Goal: Information Seeking & Learning: Check status

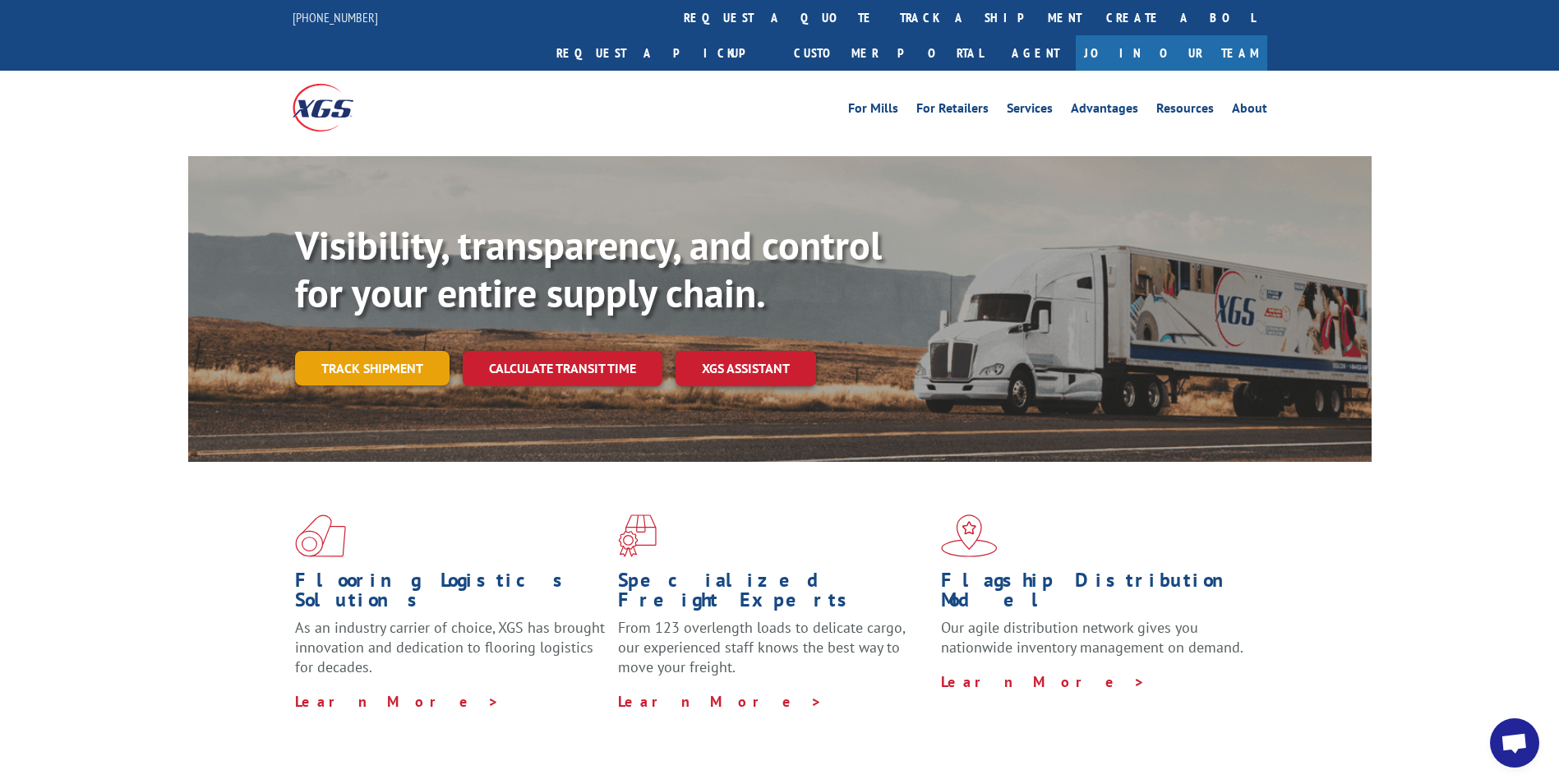
click at [416, 351] on link "Track shipment" at bounding box center [372, 368] width 154 height 35
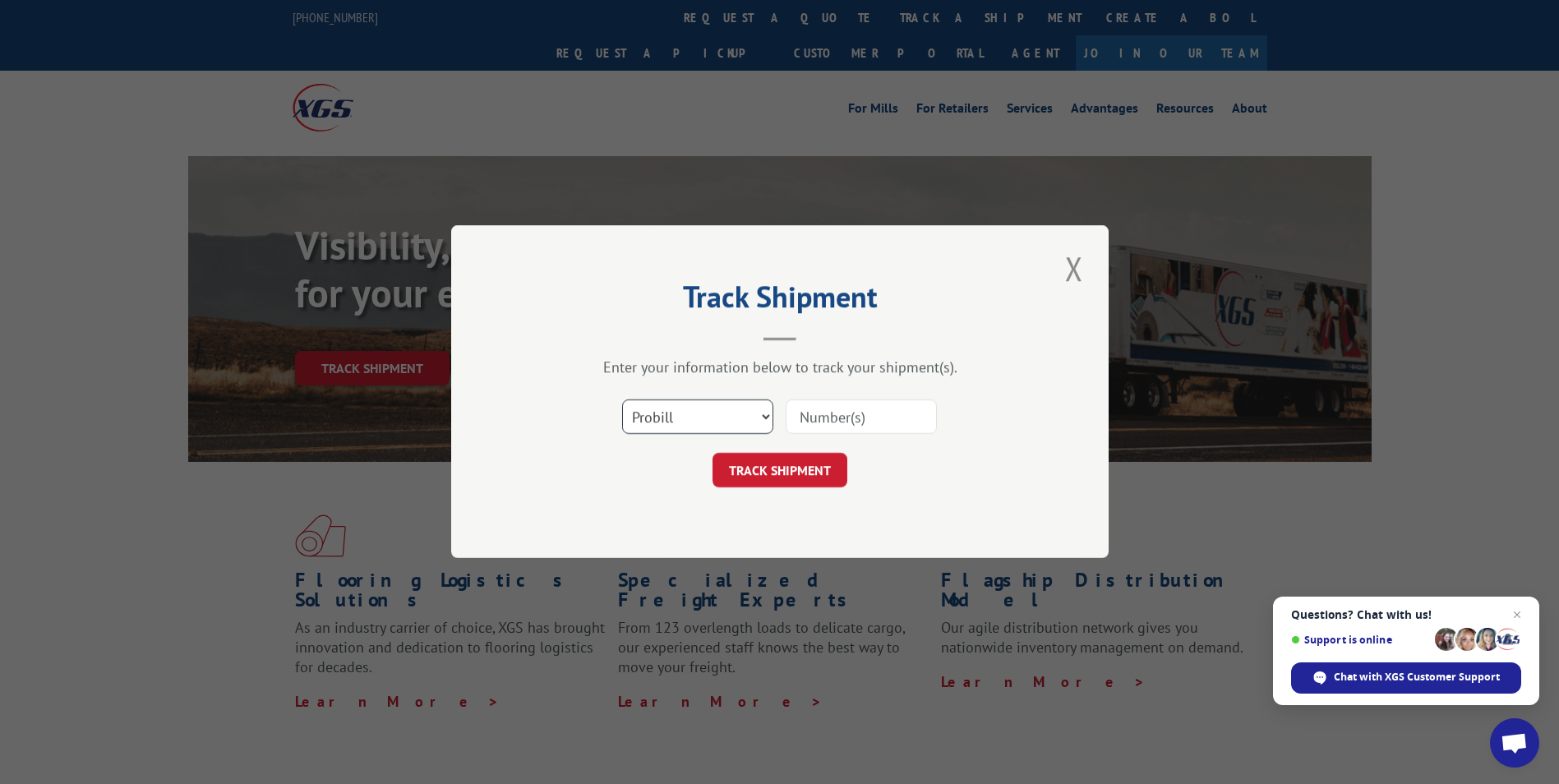
click at [743, 428] on select "Select category... Probill BOL PO" at bounding box center [698, 418] width 151 height 35
select select "bol"
click at [622, 400] on select "Select category... Probill BOL PO" at bounding box center [698, 418] width 151 height 35
click at [851, 419] on input at bounding box center [861, 418] width 151 height 35
type input "2824322"
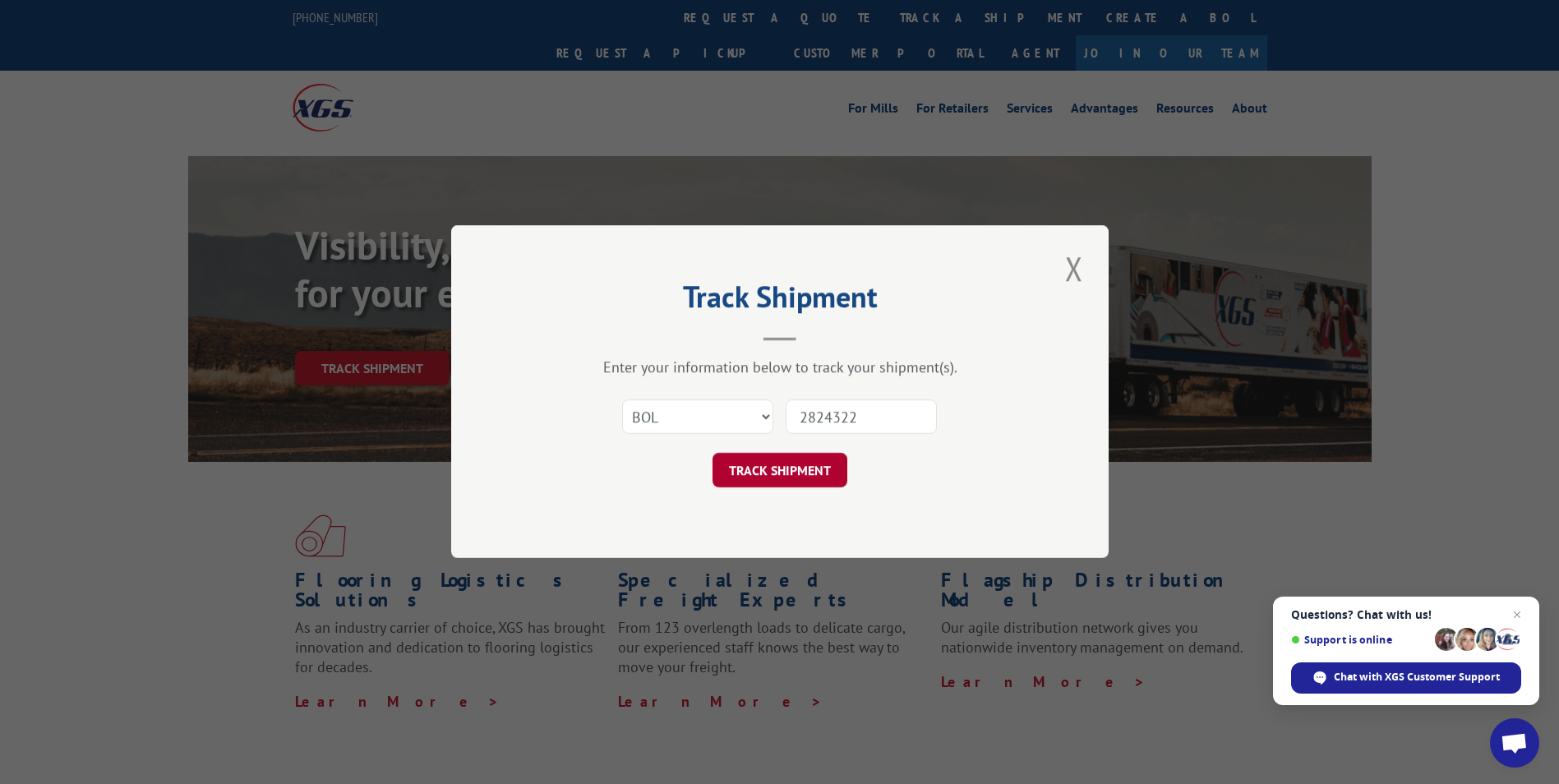
click at [808, 475] on button "TRACK SHIPMENT" at bounding box center [780, 471] width 135 height 35
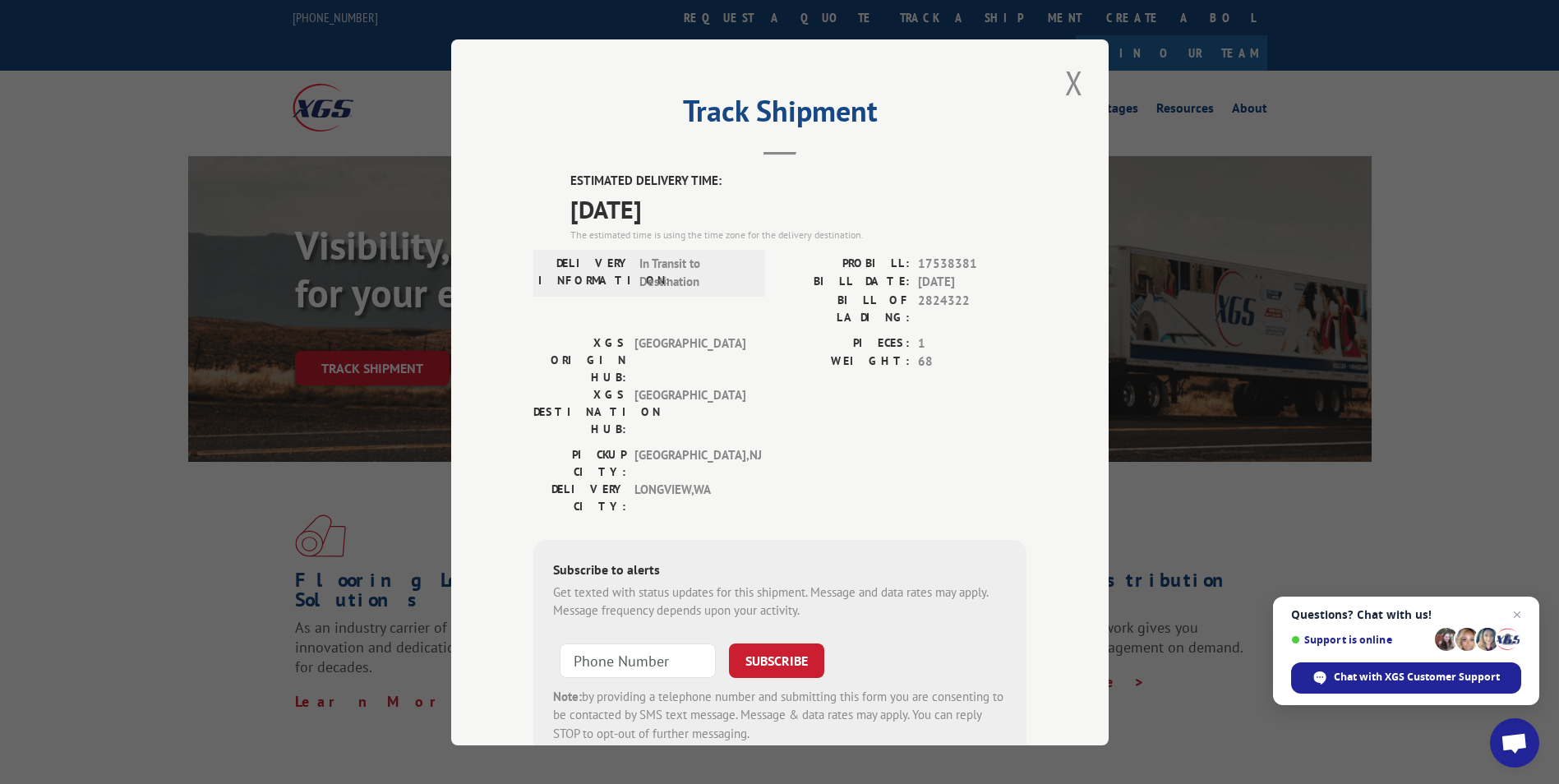
click at [699, 386] on span "[GEOGRAPHIC_DATA]" at bounding box center [690, 411] width 111 height 51
click at [640, 294] on div "DELIVERY INFORMATION: In Transit to Destination" at bounding box center [649, 272] width 231 height 47
click at [649, 257] on span "In Transit to Destination" at bounding box center [694, 273] width 111 height 37
click at [688, 309] on div "DELIVERY INFORMATION: In Transit to Destination" at bounding box center [649, 294] width 231 height 80
click at [876, 274] on label "BILL DATE:" at bounding box center [844, 282] width 129 height 19
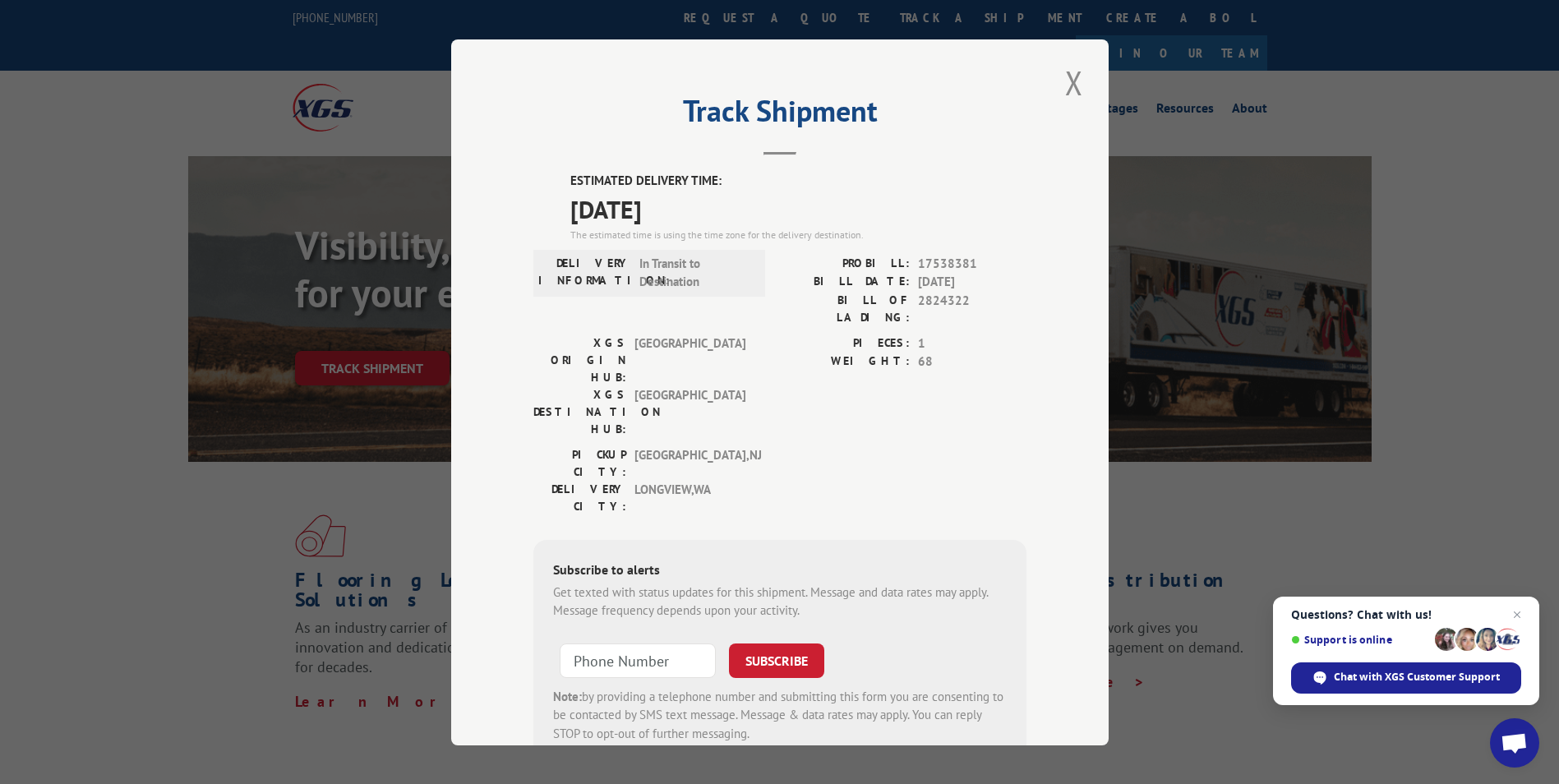
click at [930, 333] on span "1" at bounding box center [972, 342] width 108 height 19
drag, startPoint x: 980, startPoint y: 262, endPoint x: 911, endPoint y: 254, distance: 69.5
click at [911, 254] on div "PROBILL: 17538381" at bounding box center [903, 263] width 247 height 19
copy span "17538381"
click at [1070, 82] on button "Close modal" at bounding box center [1074, 82] width 28 height 45
